Goal: Use online tool/utility: Utilize a website feature to perform a specific function

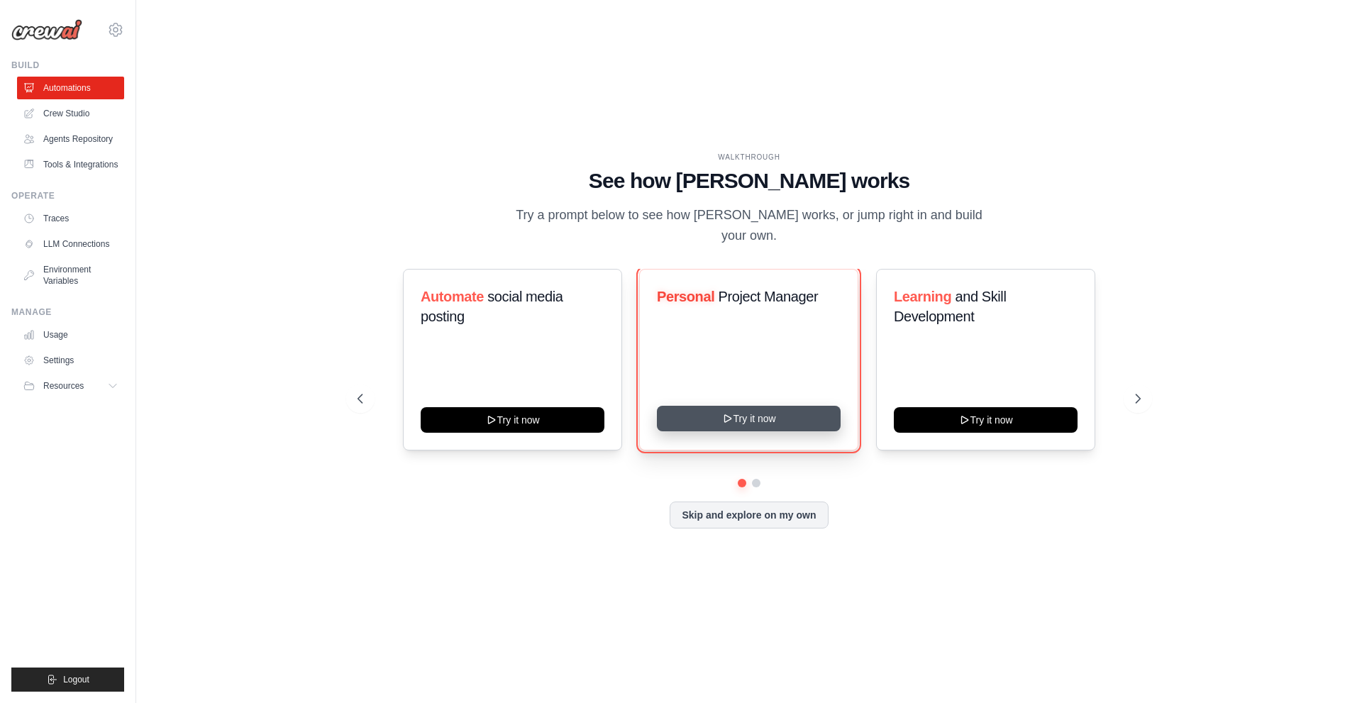
click at [736, 406] on button "Try it now" at bounding box center [749, 419] width 184 height 26
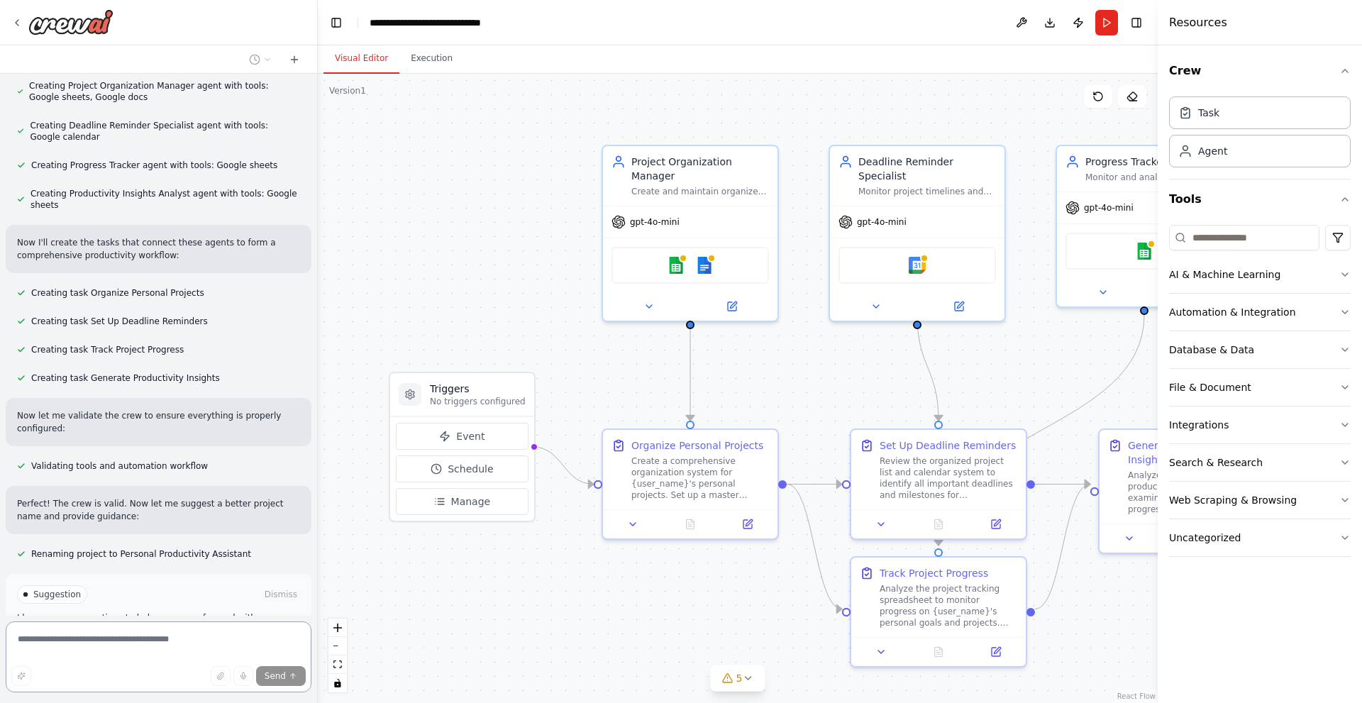
scroll to position [675, 0]
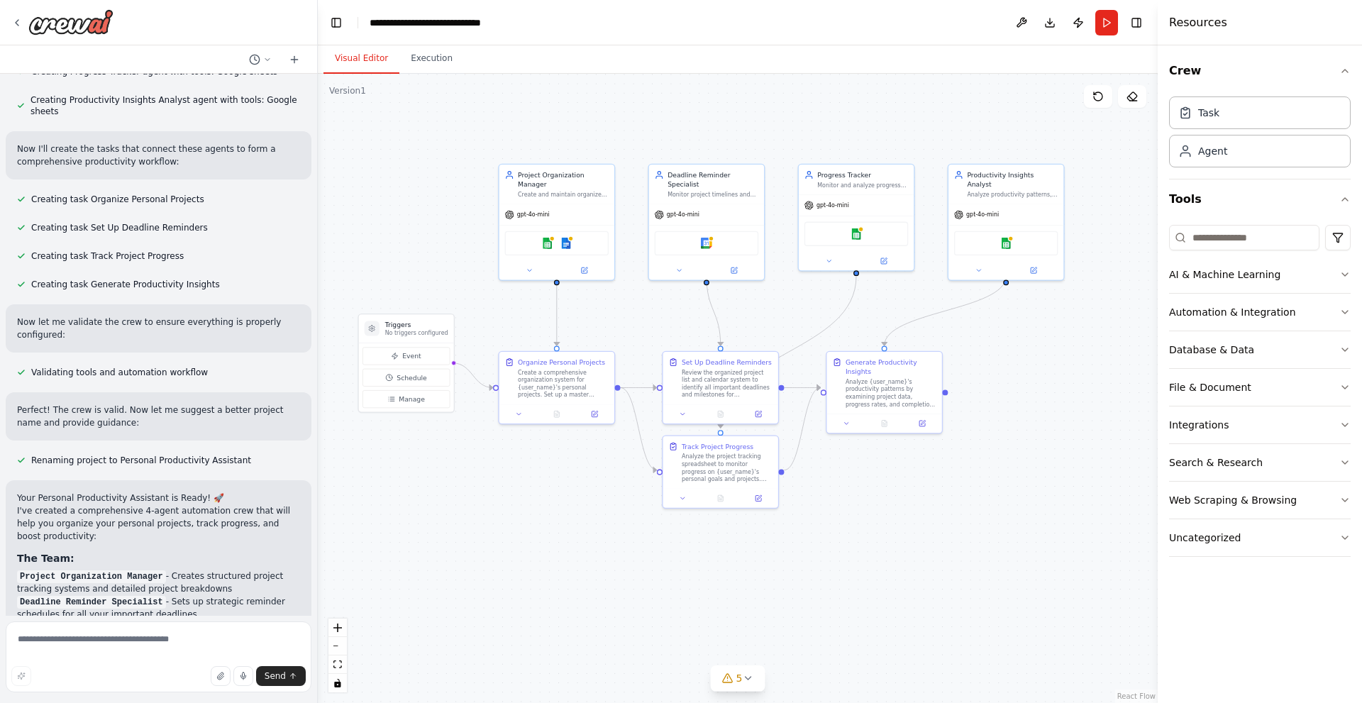
drag, startPoint x: 436, startPoint y: 236, endPoint x: 416, endPoint y: 223, distance: 23.0
click at [416, 223] on div ".deletable-edge-delete-btn { width: 20px; height: 20px; border: 0px solid #ffff…" at bounding box center [738, 388] width 840 height 629
click at [1073, 514] on div ".deletable-edge-delete-btn { width: 20px; height: 20px; border: 0px solid #ffff…" at bounding box center [738, 388] width 840 height 629
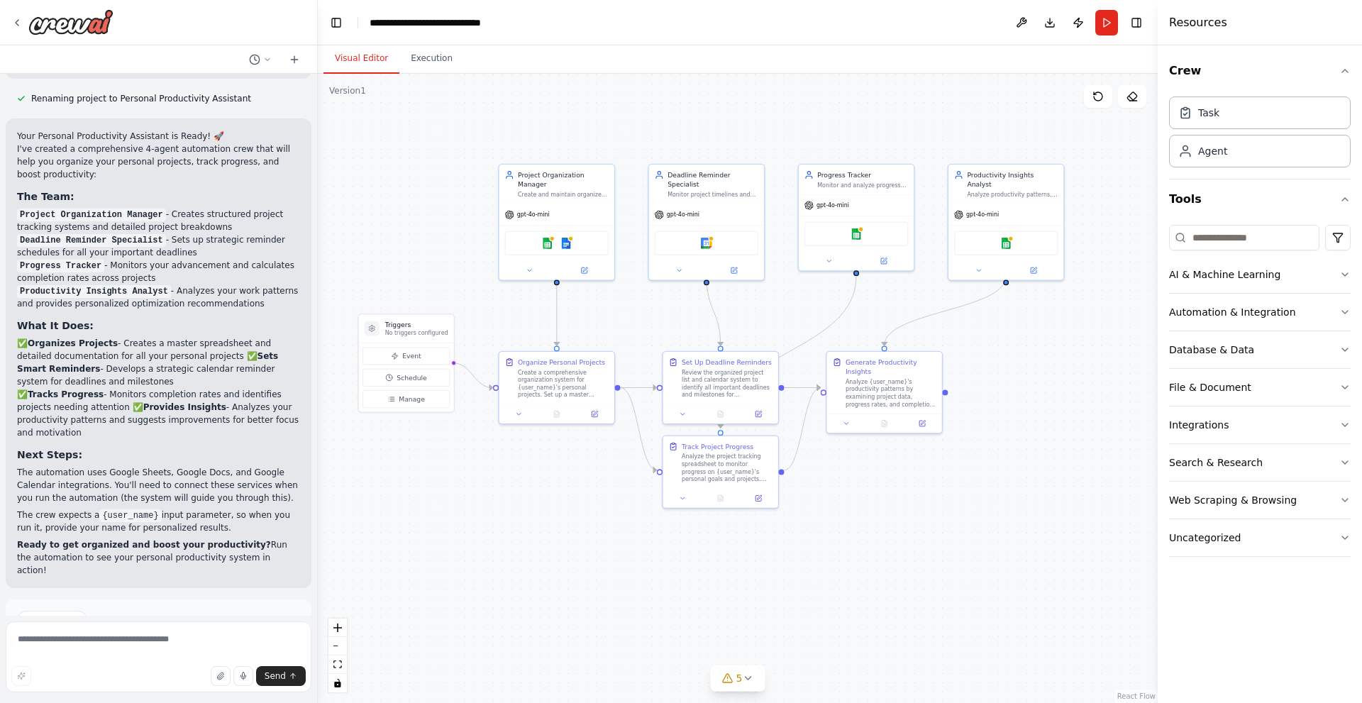
scroll to position [1096, 0]
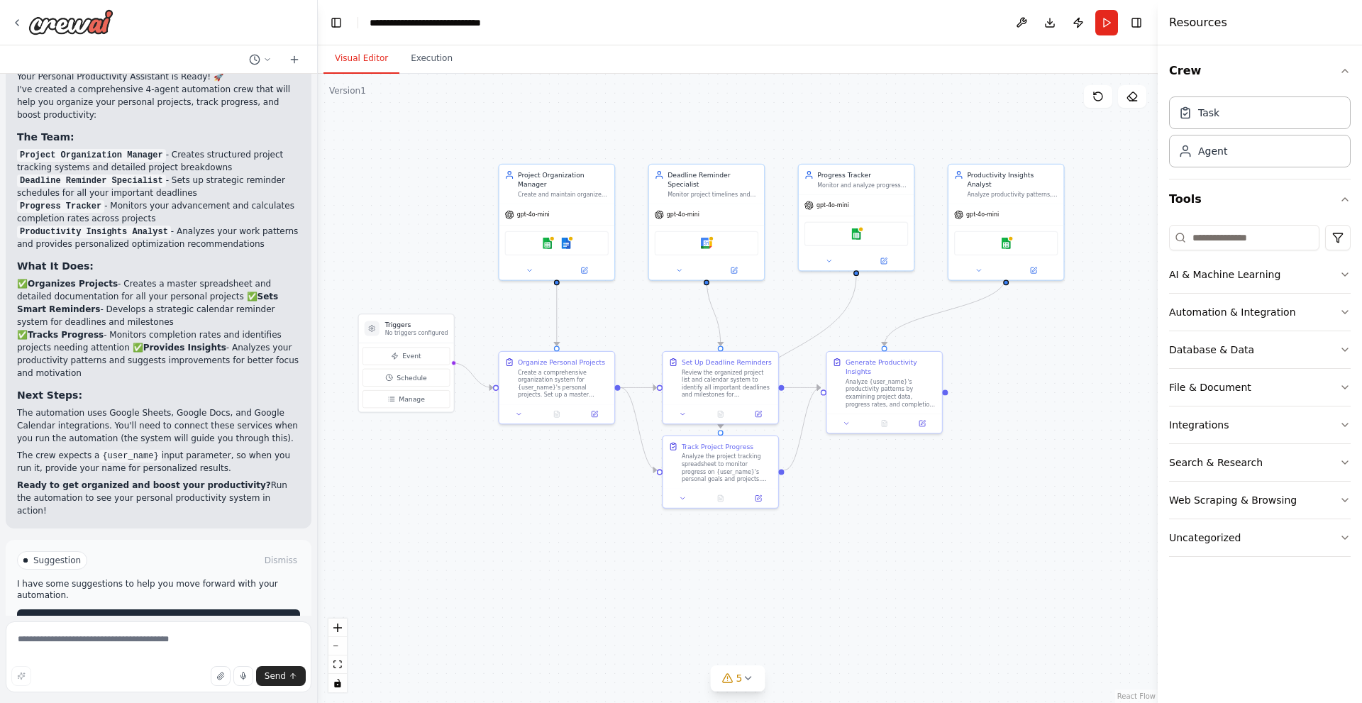
click at [184, 615] on span "Run Automation" at bounding box center [165, 620] width 69 height 11
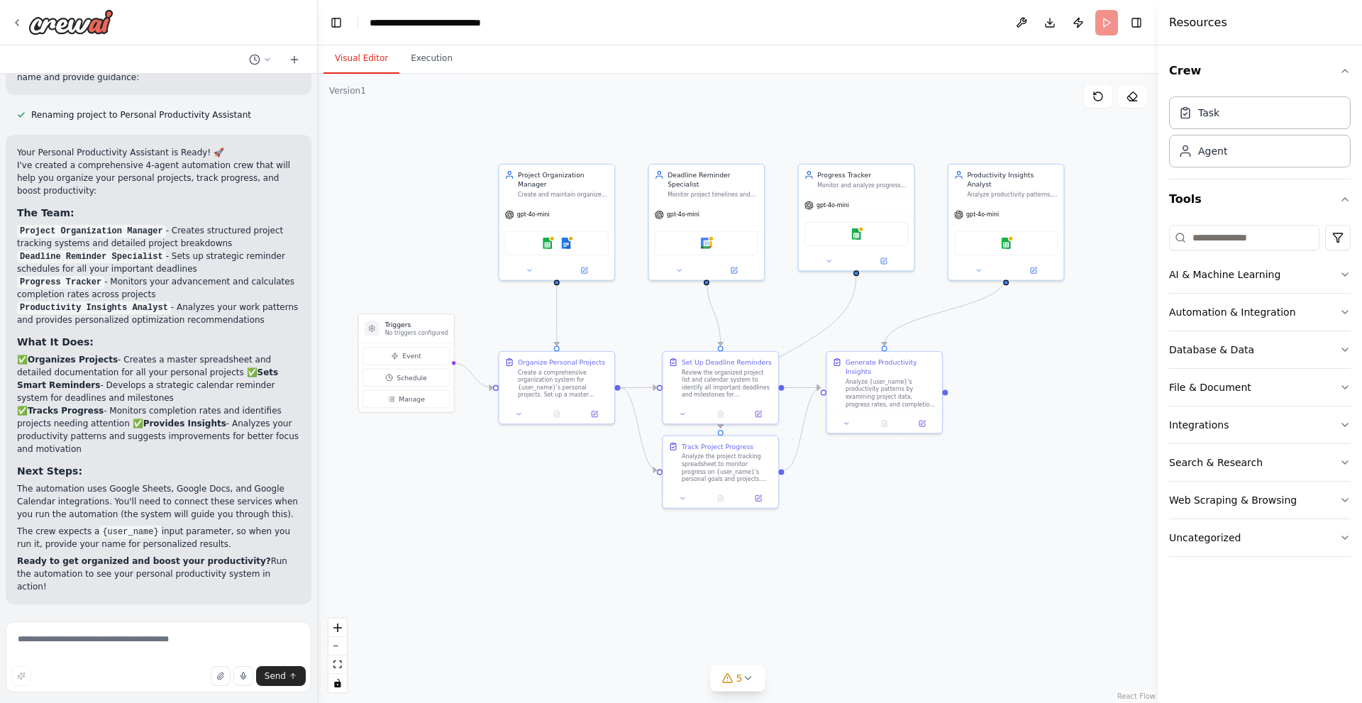
scroll to position [981, 0]
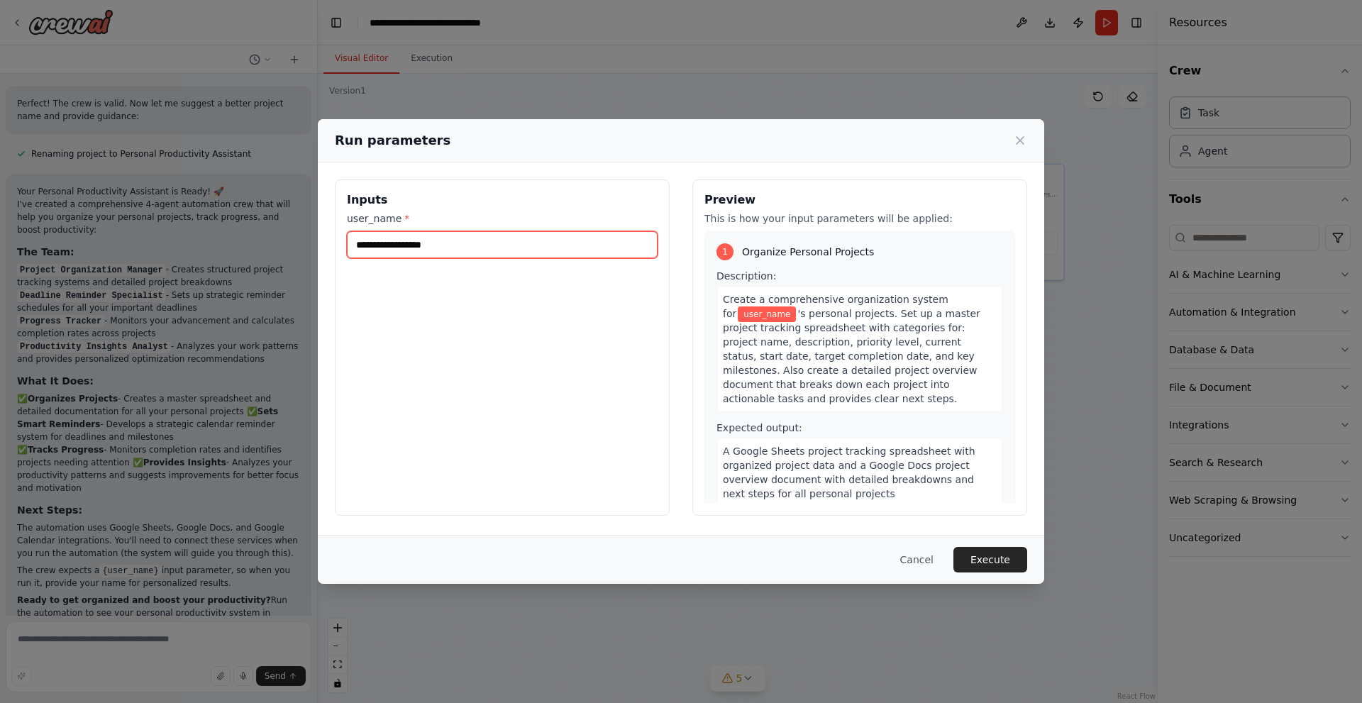
click at [404, 244] on input "user_name *" at bounding box center [502, 244] width 311 height 27
type input "****"
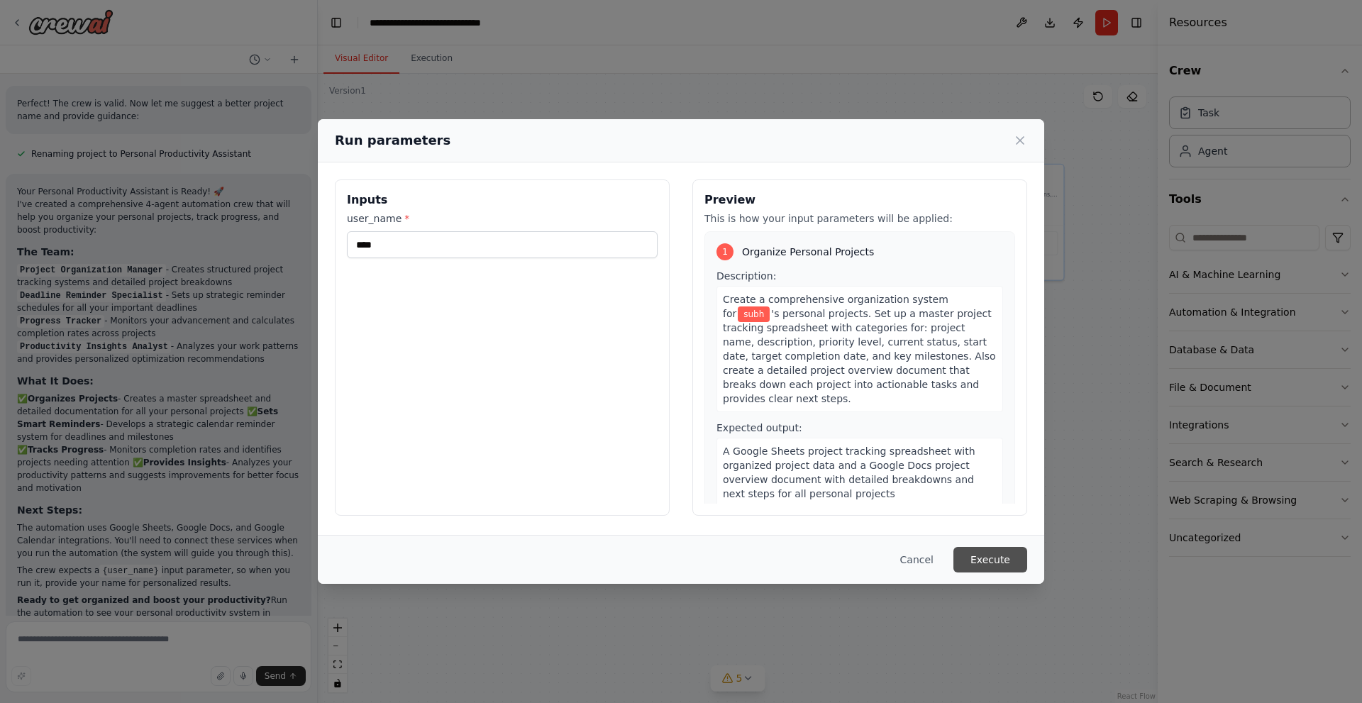
click at [1014, 560] on button "Execute" at bounding box center [991, 560] width 74 height 26
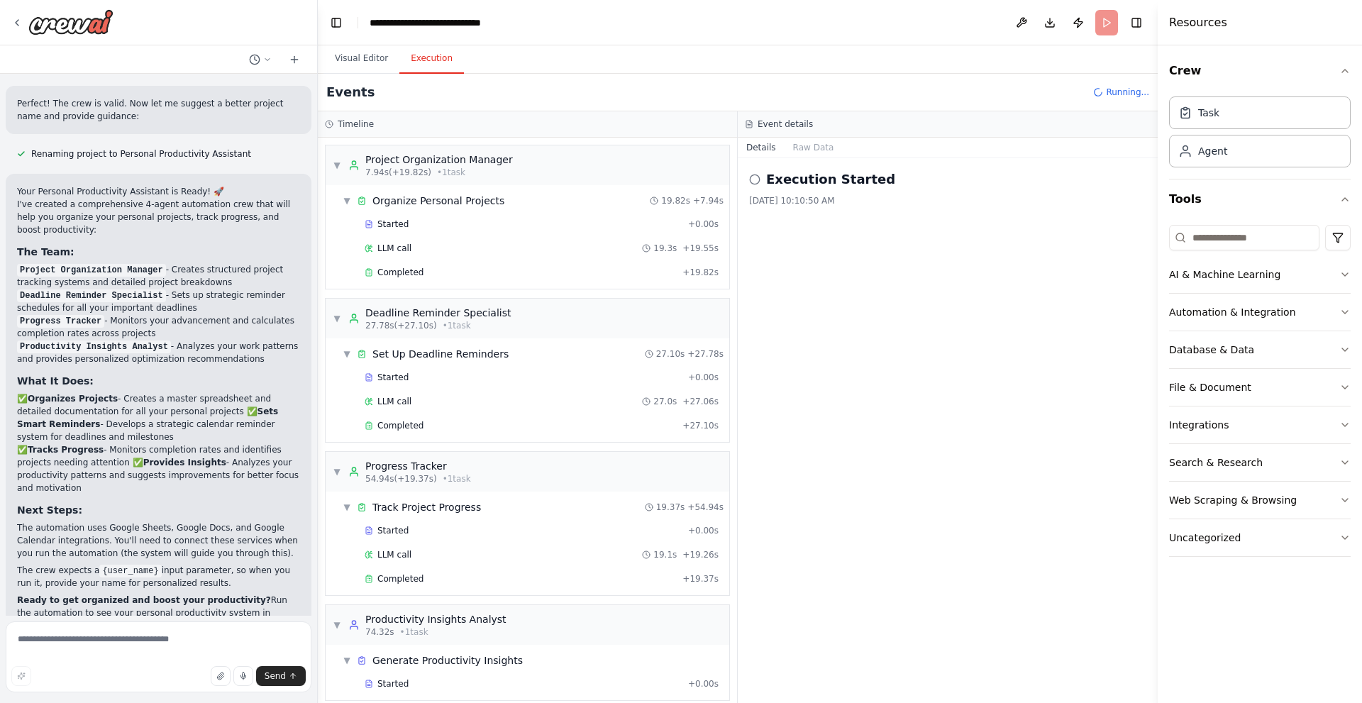
scroll to position [38, 0]
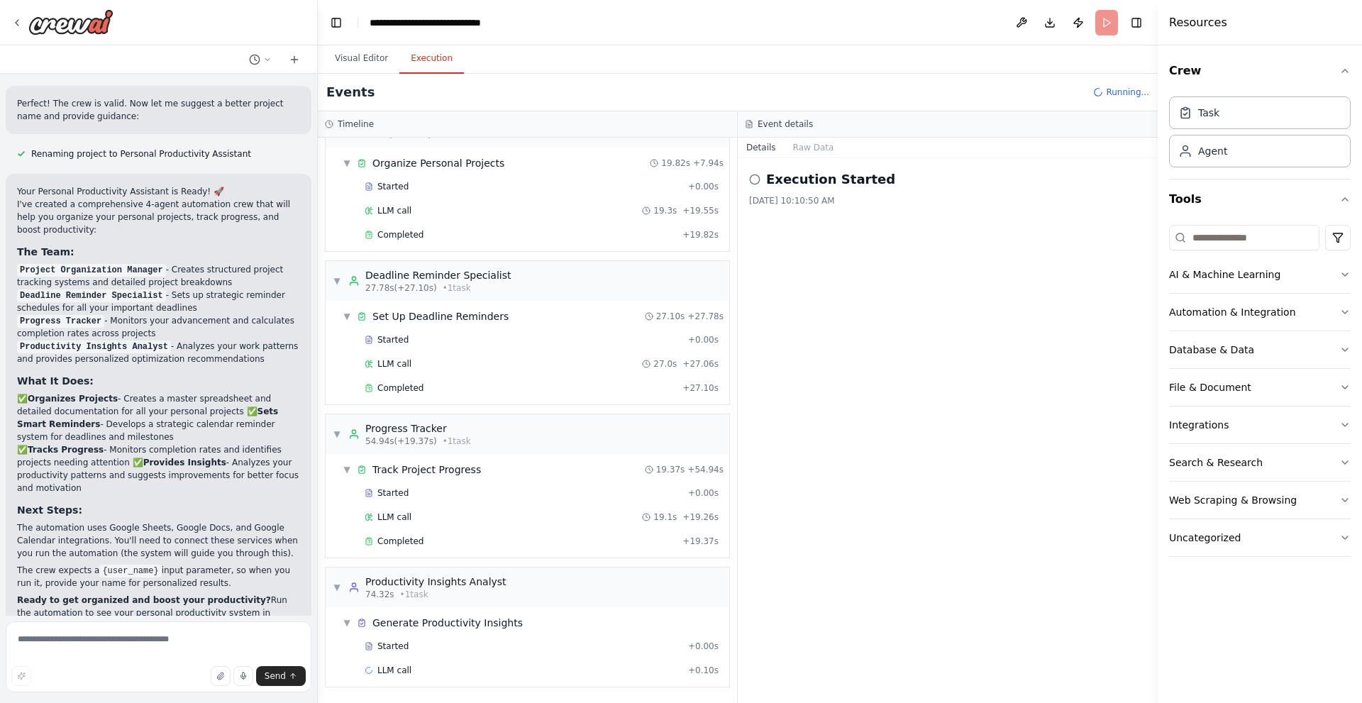
click at [904, 382] on div "Execution Started 10/3/2025, 10:10:50 AM" at bounding box center [948, 430] width 420 height 545
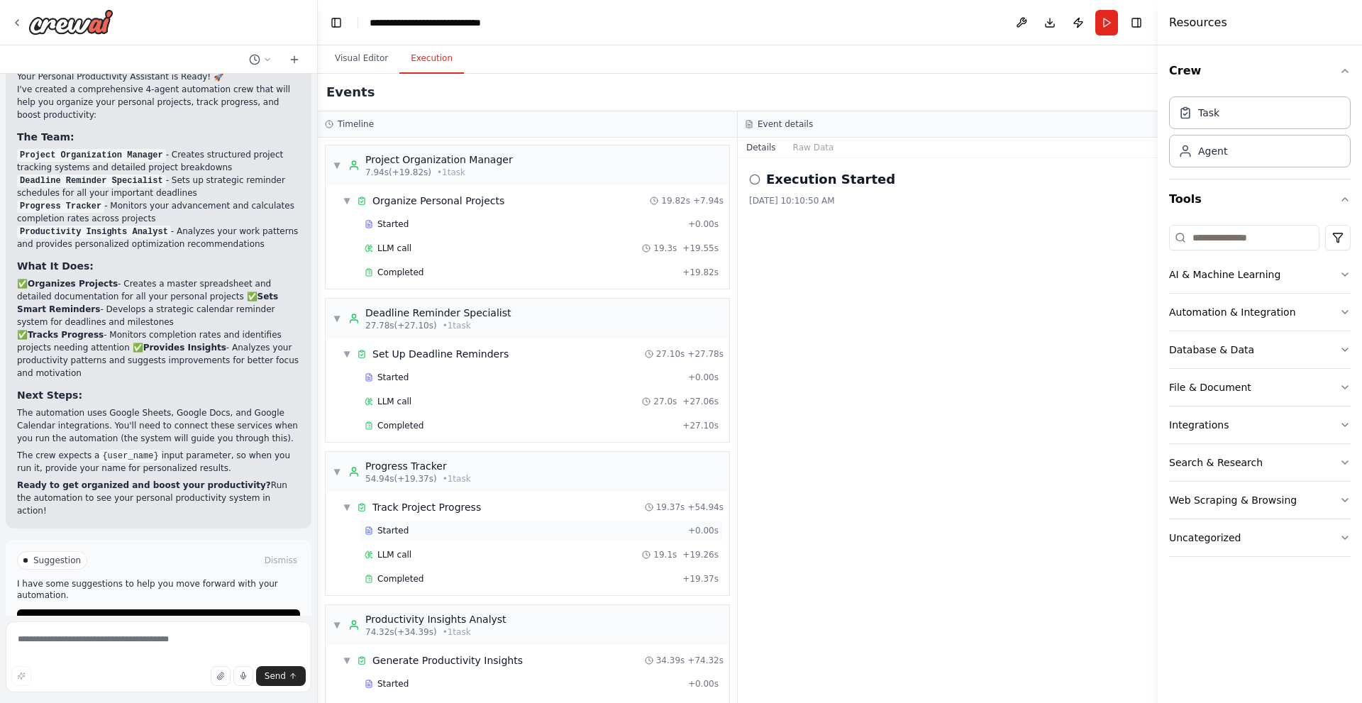
scroll to position [62, 0]
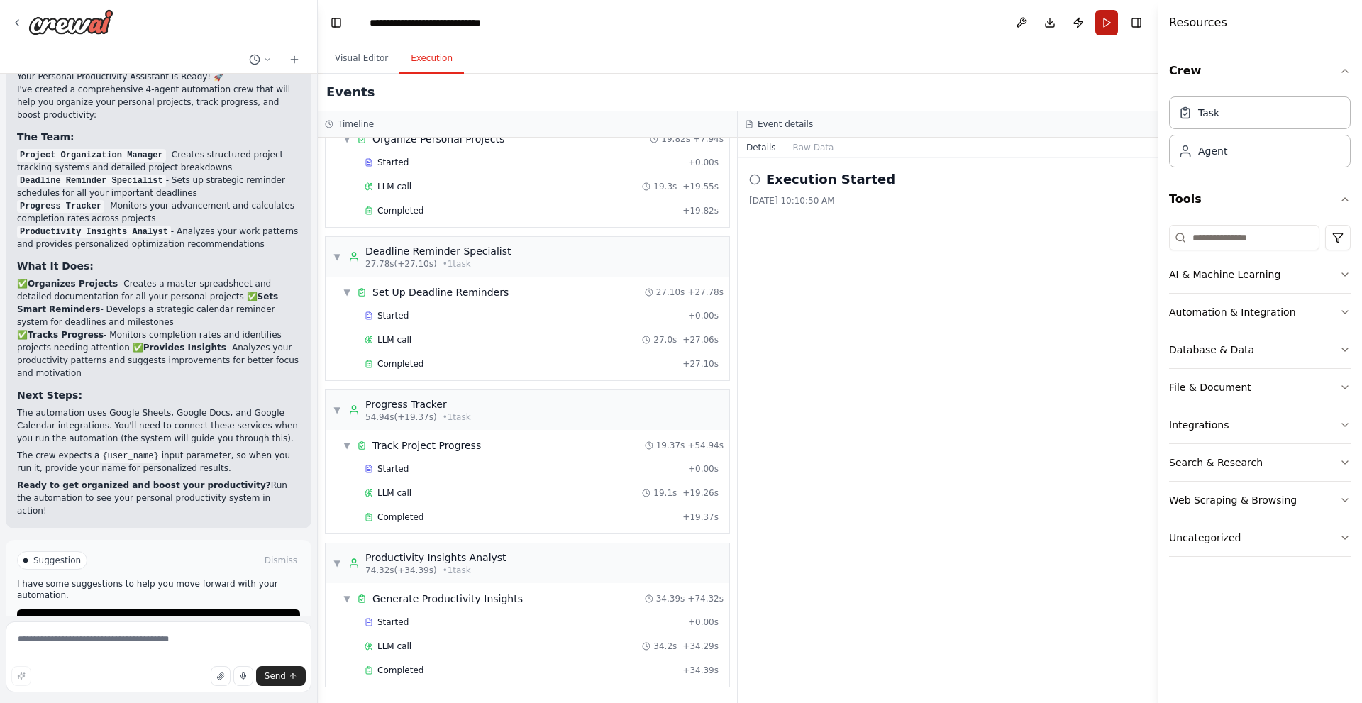
click at [1104, 29] on button "Run" at bounding box center [1106, 23] width 23 height 26
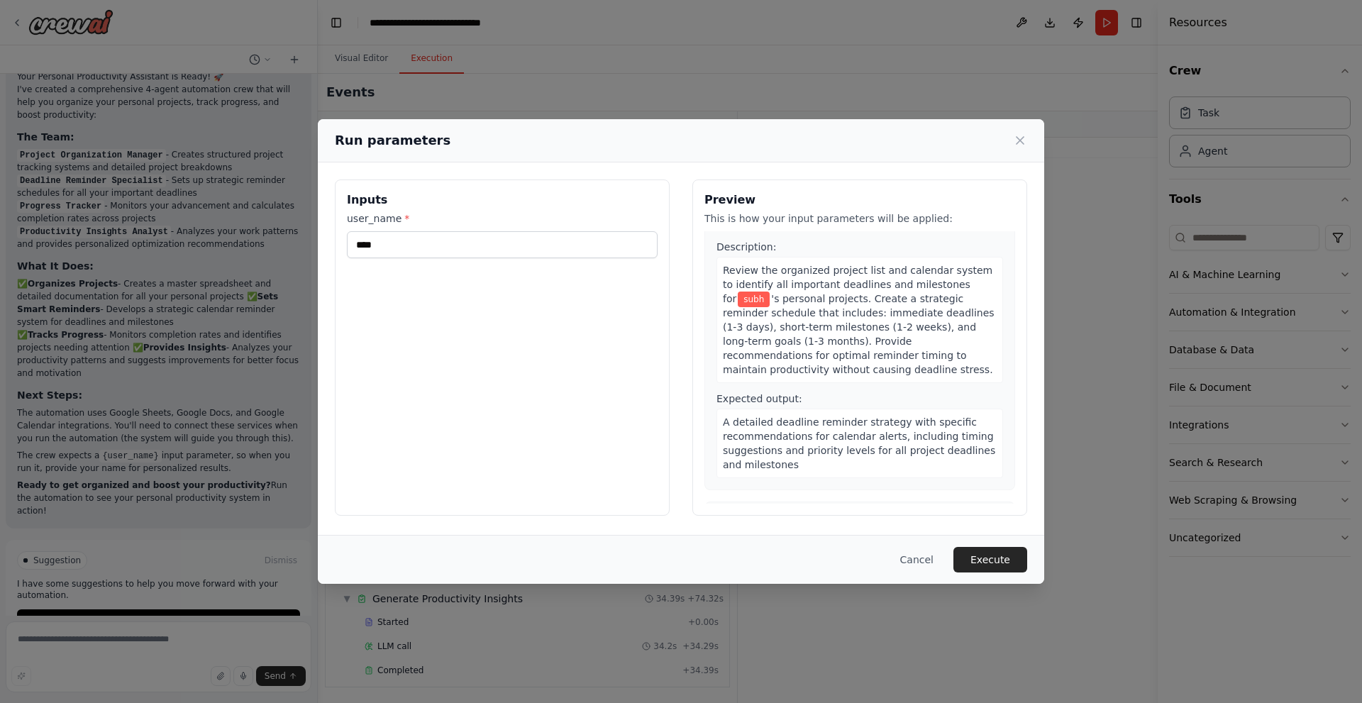
scroll to position [6, 0]
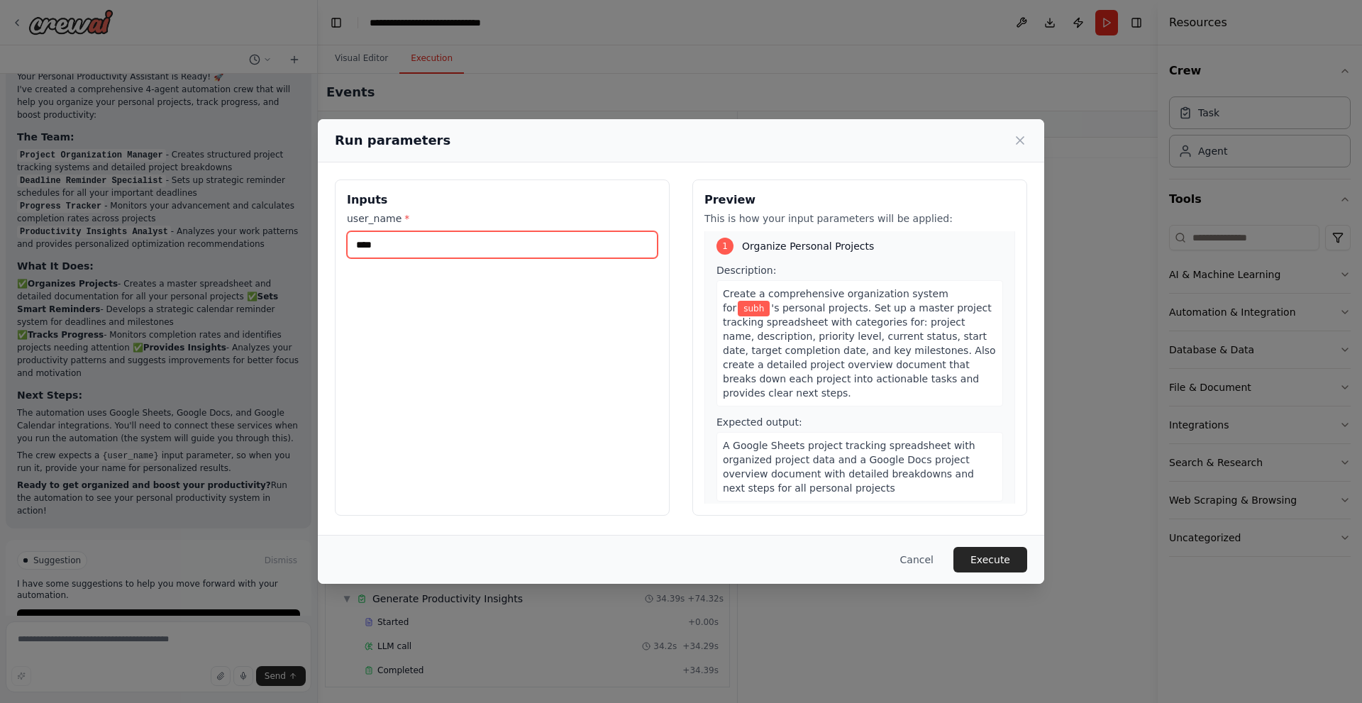
click at [520, 254] on input "****" at bounding box center [502, 244] width 311 height 27
drag, startPoint x: 512, startPoint y: 360, endPoint x: 548, endPoint y: 358, distance: 36.2
click at [512, 360] on div "Inputs user_name * ****" at bounding box center [502, 348] width 335 height 336
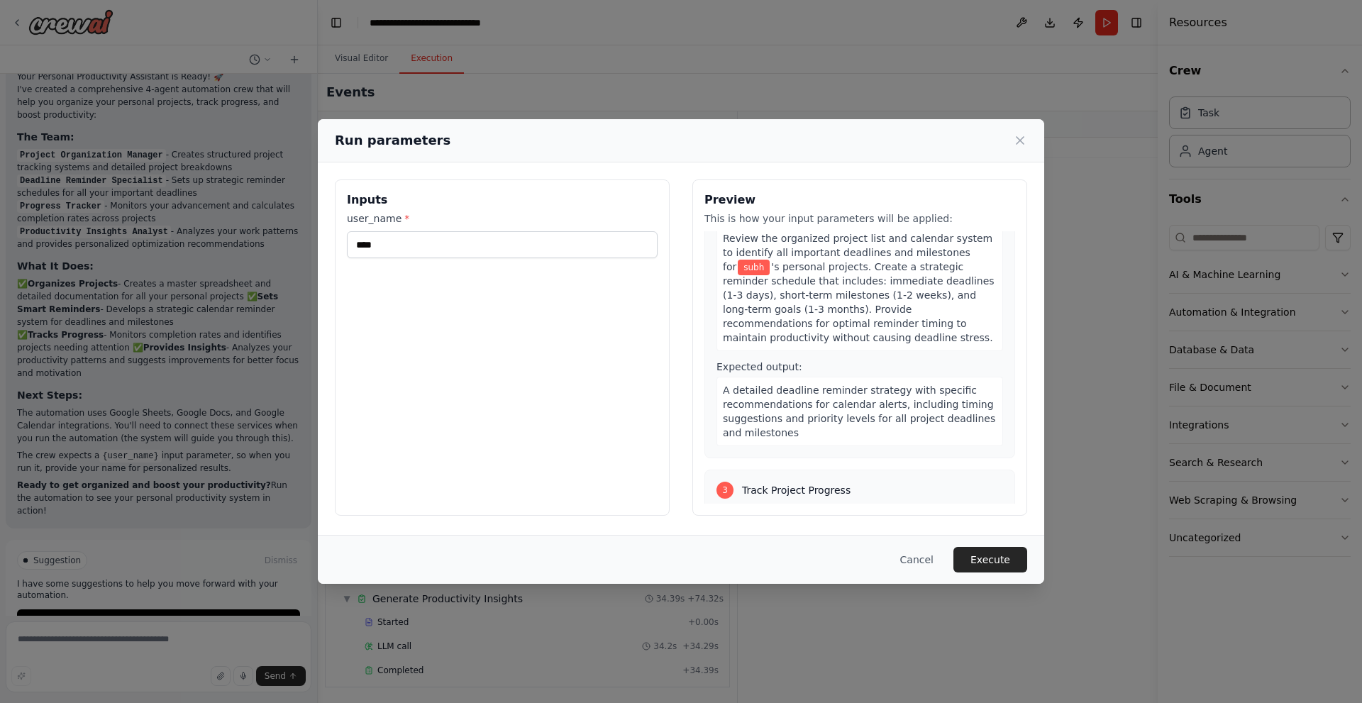
scroll to position [786, 0]
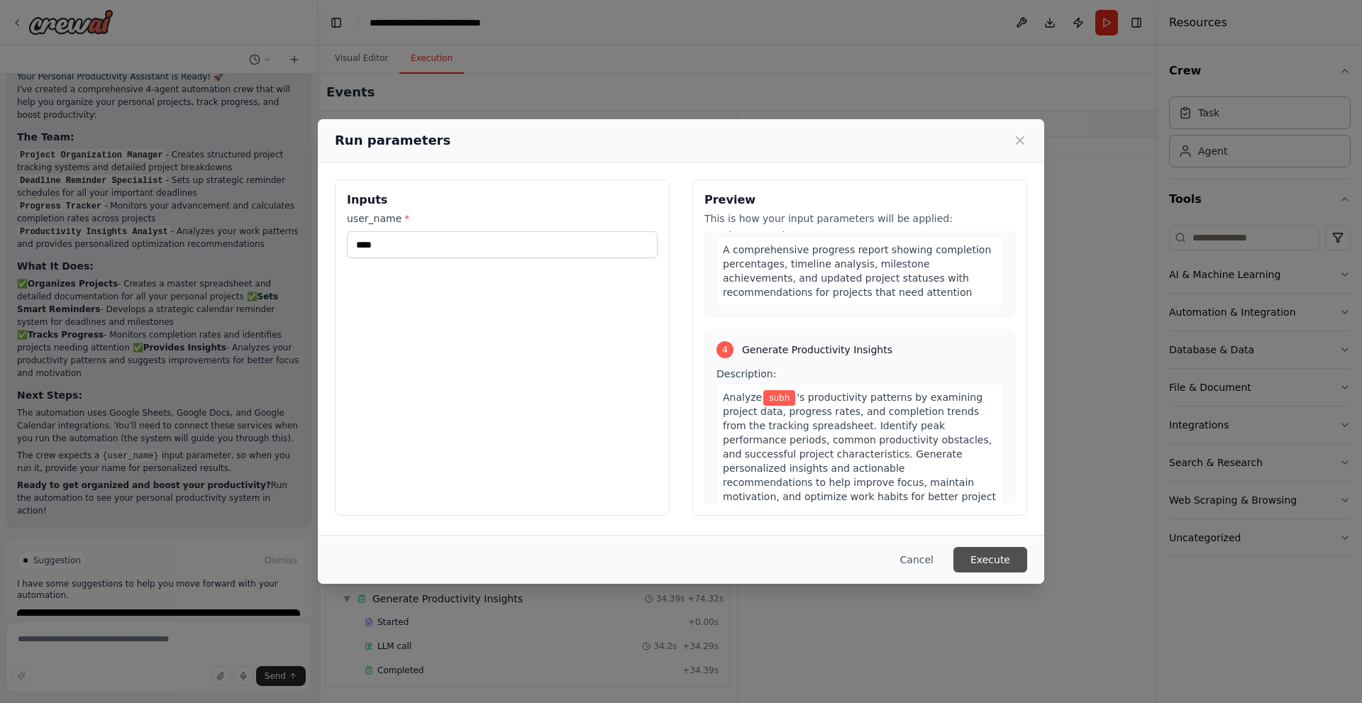
click at [990, 551] on button "Execute" at bounding box center [991, 560] width 74 height 26
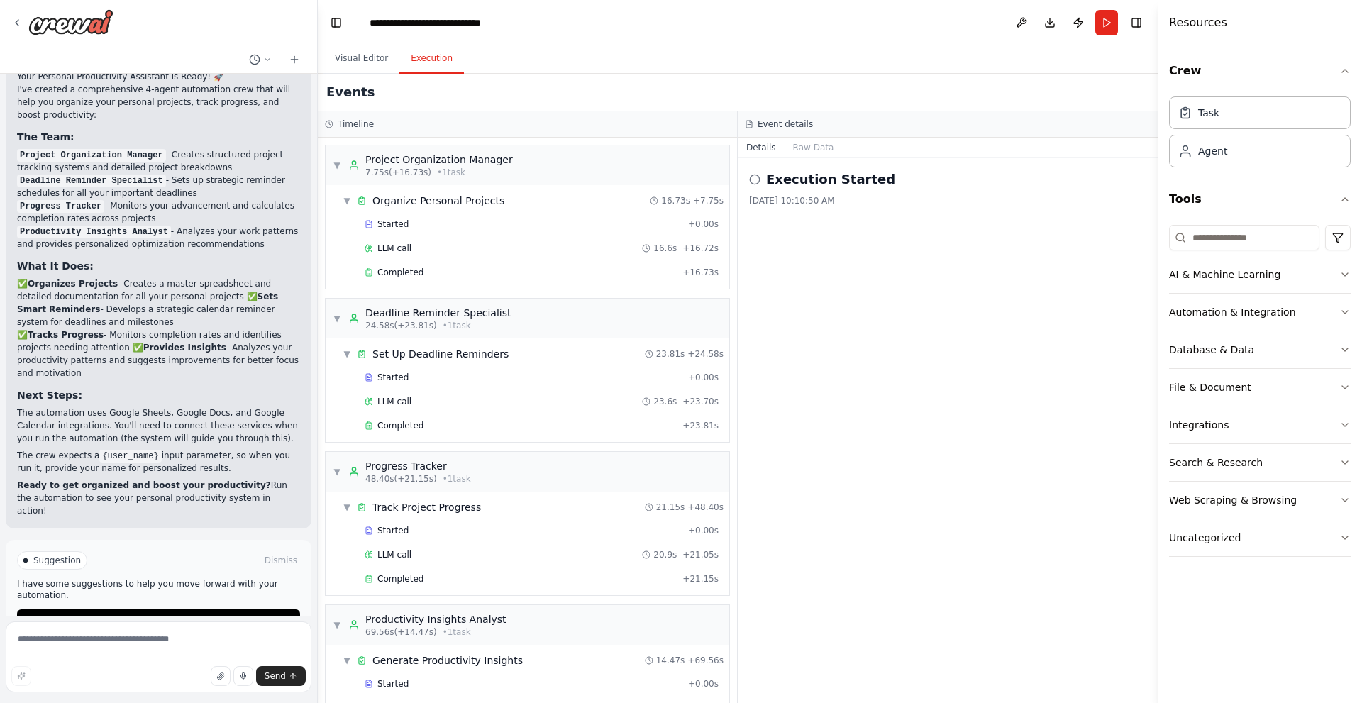
scroll to position [62, 0]
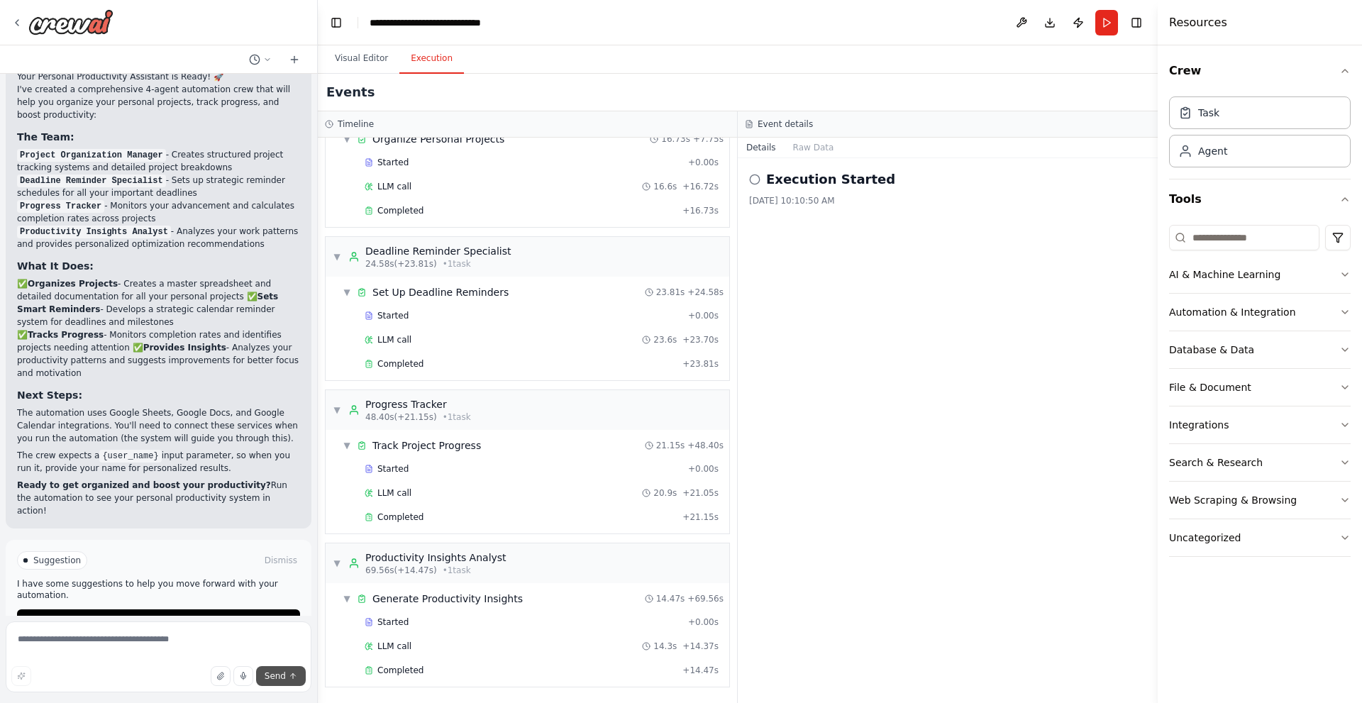
click at [282, 680] on span "Send" at bounding box center [275, 675] width 21 height 11
click at [416, 672] on span "Completed" at bounding box center [400, 670] width 46 height 11
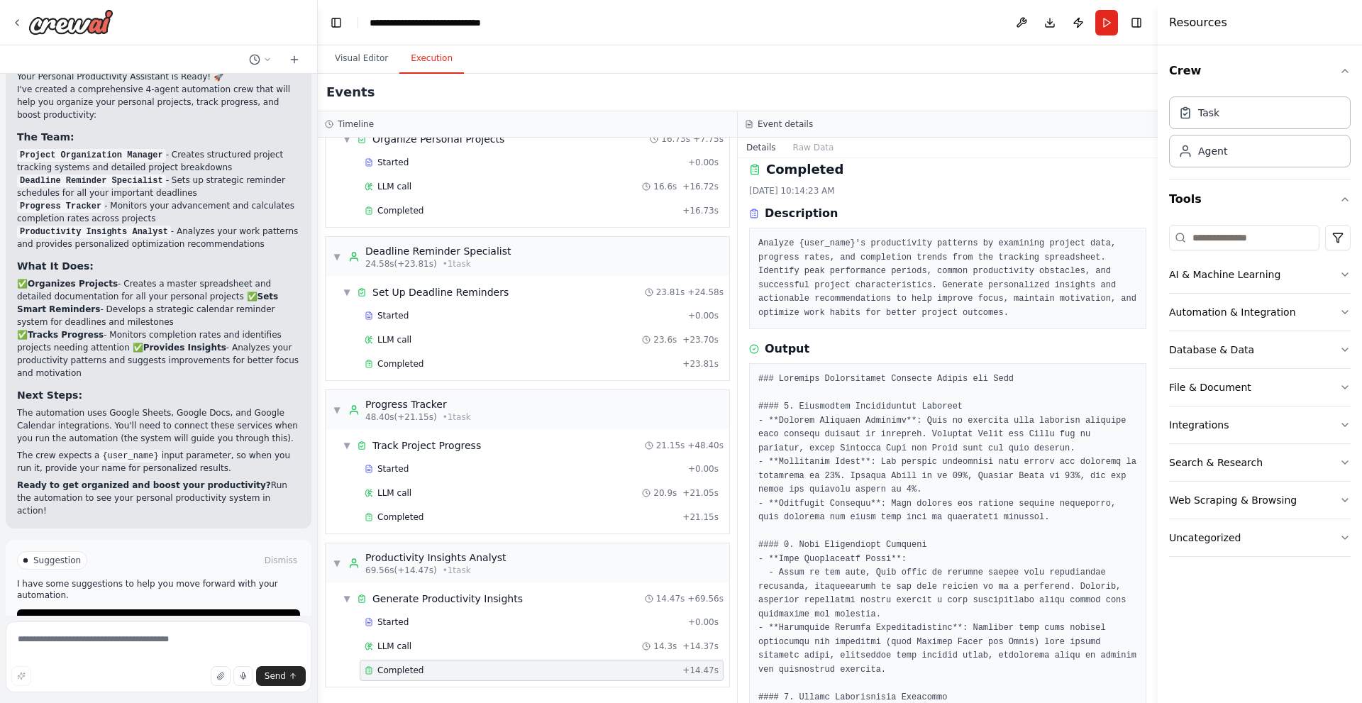
scroll to position [0, 0]
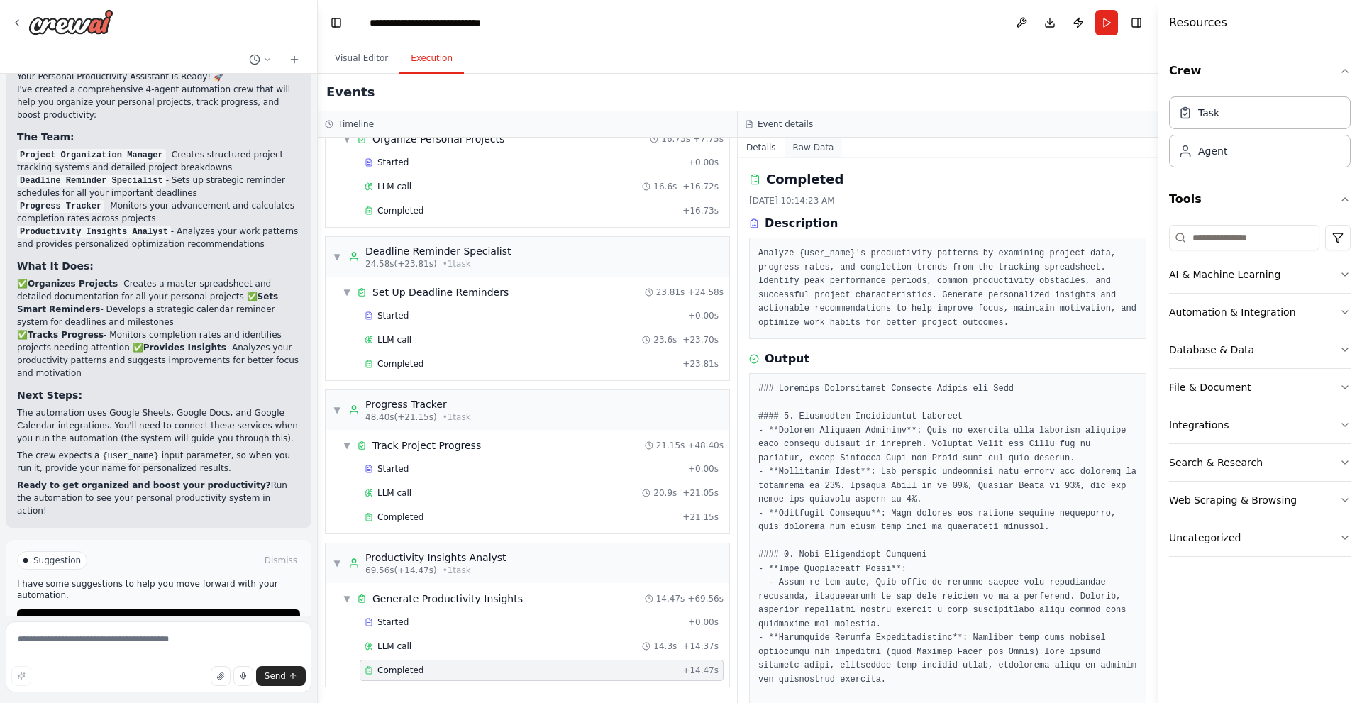
click at [817, 147] on button "Raw Data" at bounding box center [814, 148] width 58 height 20
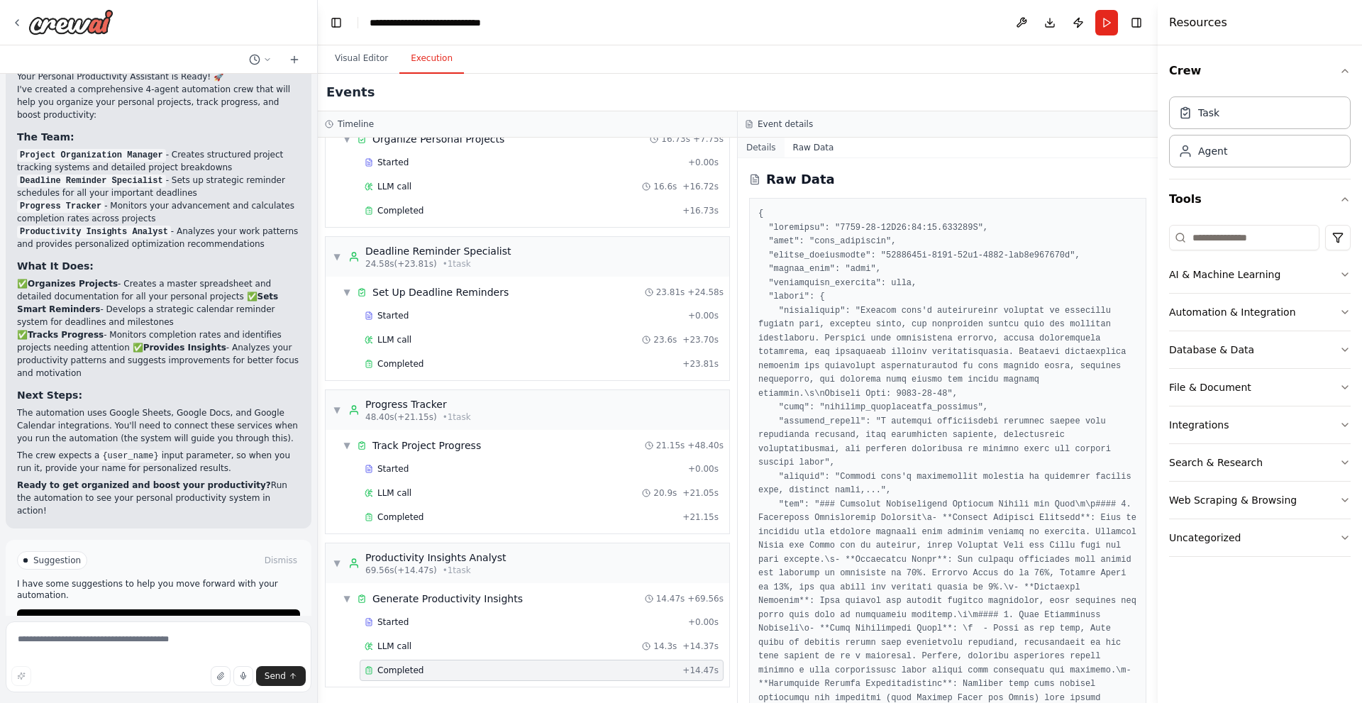
click at [758, 145] on button "Details" at bounding box center [761, 148] width 47 height 20
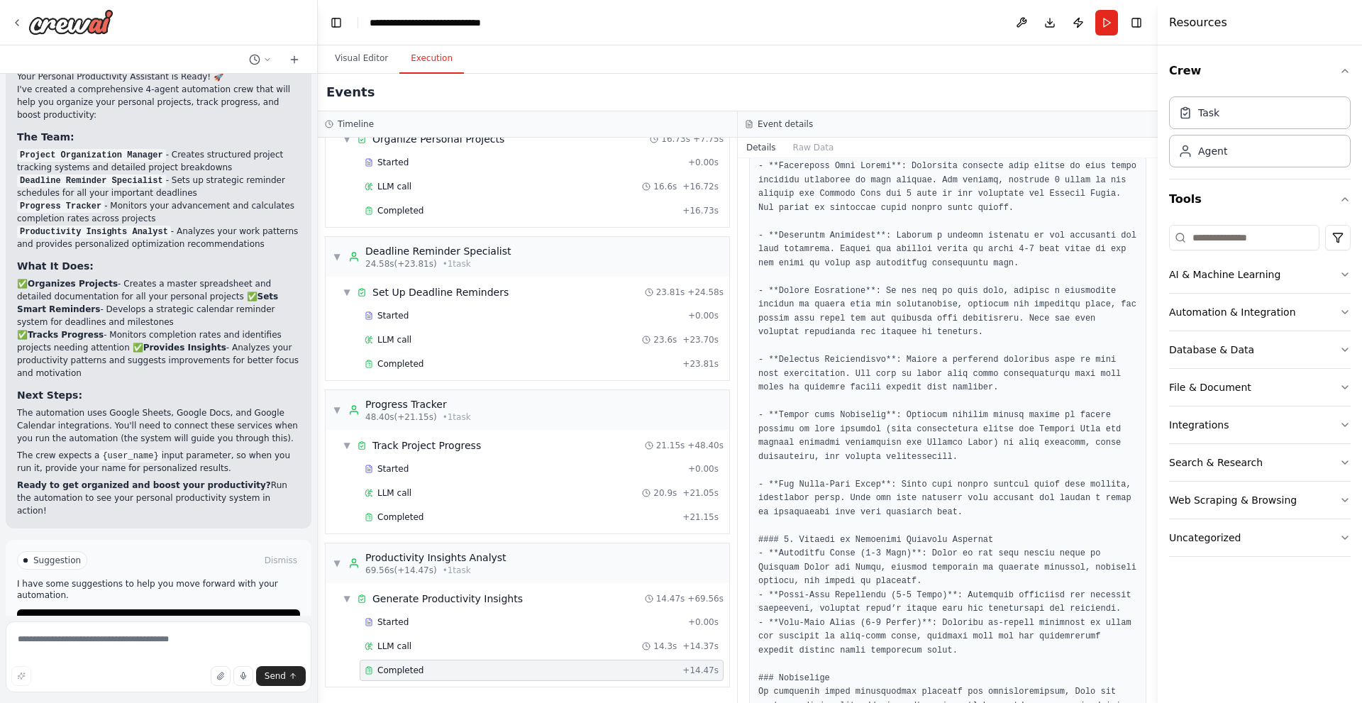
scroll to position [832, 0]
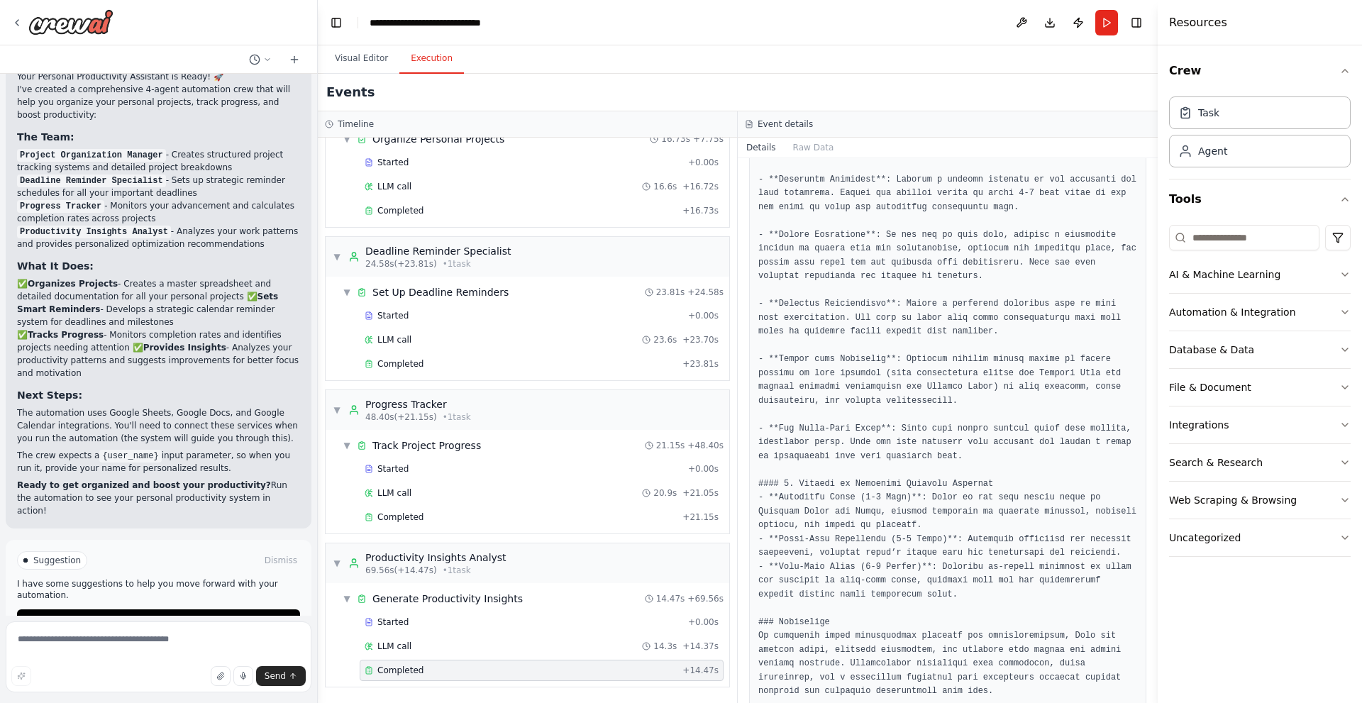
click at [778, 276] on pre at bounding box center [947, 124] width 379 height 1149
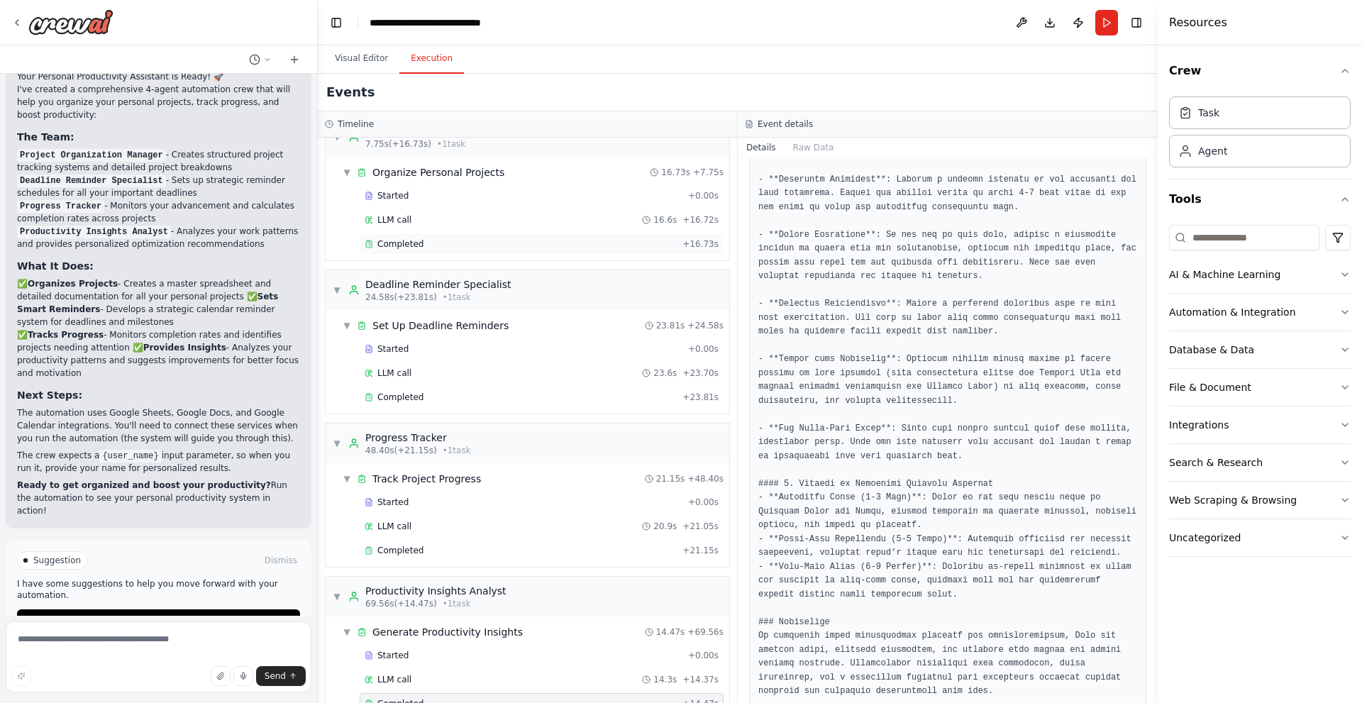
scroll to position [0, 0]
